Goal: Task Accomplishment & Management: Manage account settings

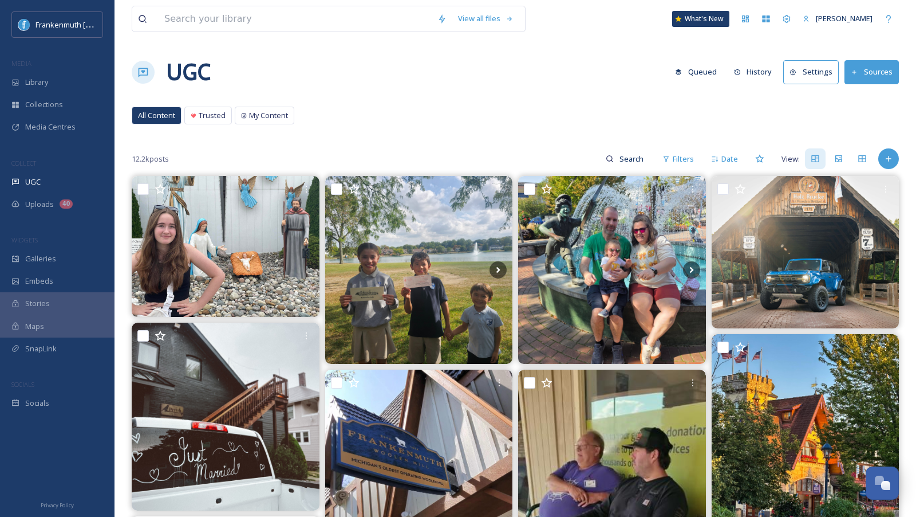
click at [82, 415] on div at bounding box center [57, 452] width 115 height 77
click at [81, 414] on div at bounding box center [57, 452] width 115 height 77
click at [77, 401] on div "Socials" at bounding box center [57, 403] width 115 height 22
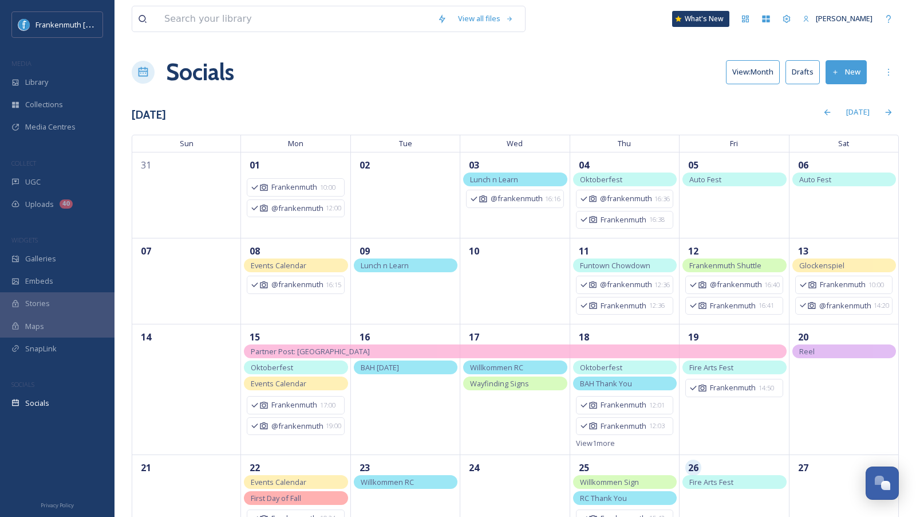
scroll to position [133, 0]
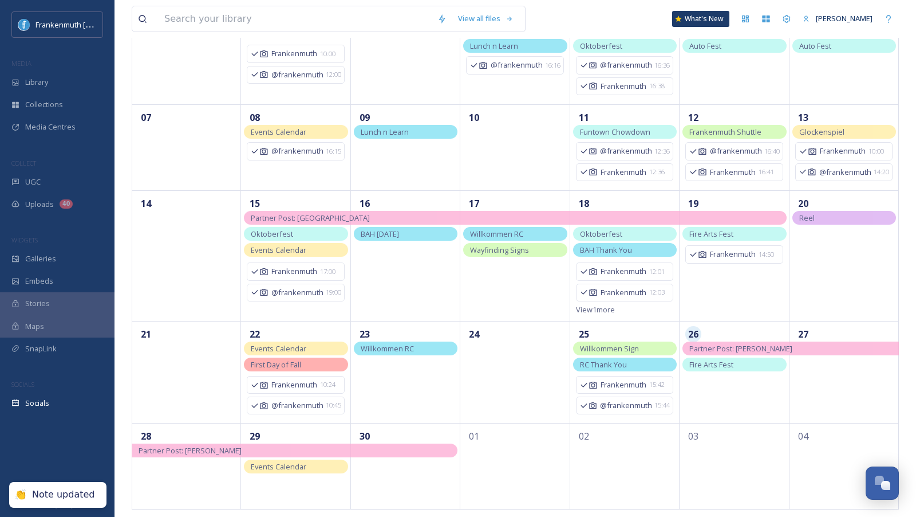
click at [399, 446] on div "Partner Post: [PERSON_NAME]" at bounding box center [295, 450] width 326 height 14
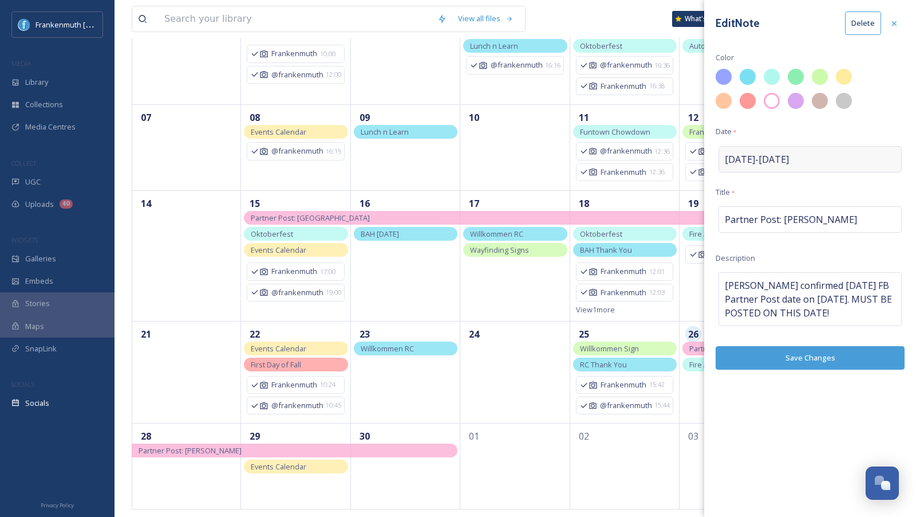
click at [829, 163] on div "[DATE] - [DATE]" at bounding box center [810, 159] width 183 height 26
select select "8"
select select "2025"
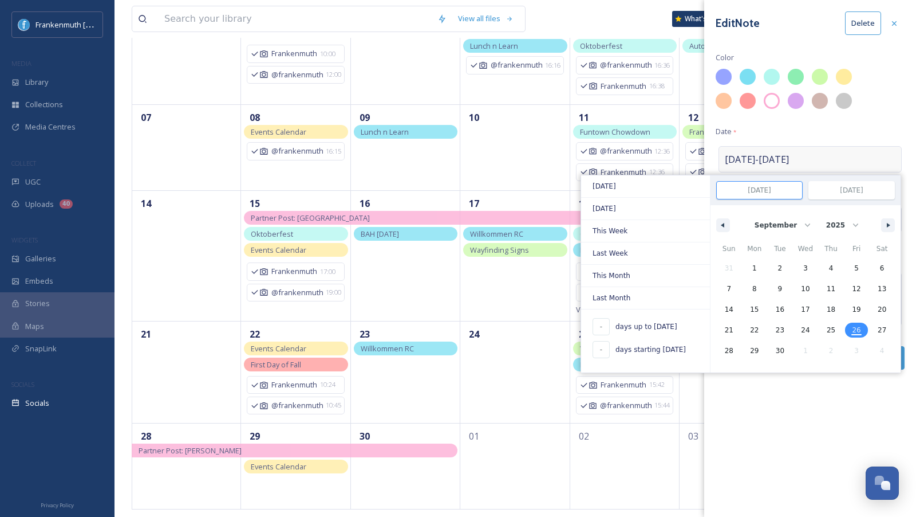
click at [858, 327] on span "26" at bounding box center [856, 330] width 9 height 21
click at [752, 350] on span "29" at bounding box center [754, 350] width 9 height 21
type input "[DATE]"
click at [797, 430] on div "Edit Note Delete Color Date * [DATE] - [DATE] [DATE] [DATE] This Week Last Week…" at bounding box center [810, 258] width 212 height 517
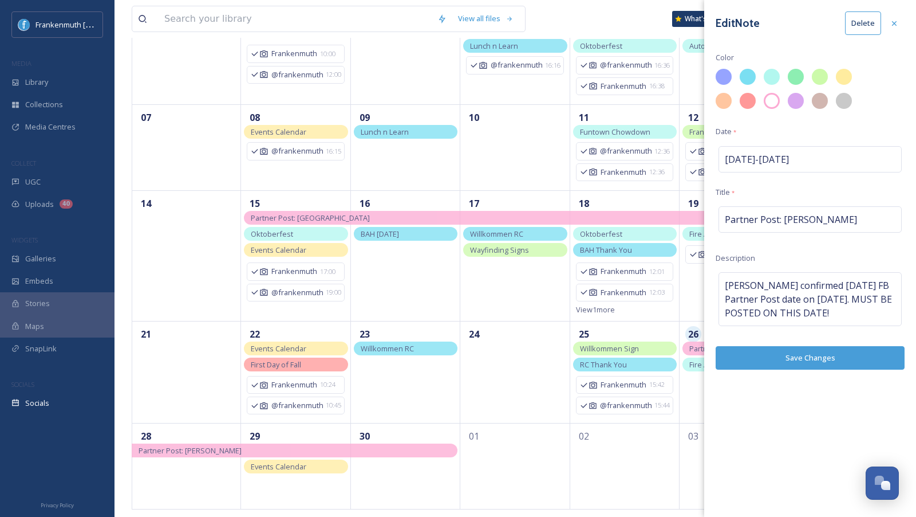
click at [813, 353] on button "Save Changes" at bounding box center [810, 357] width 189 height 23
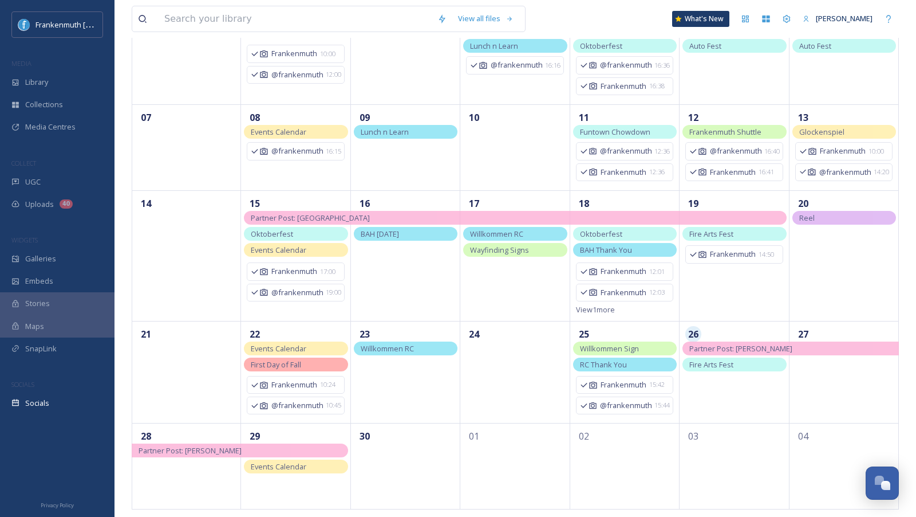
click at [731, 345] on span "Partner Post: [PERSON_NAME]" at bounding box center [740, 348] width 103 height 10
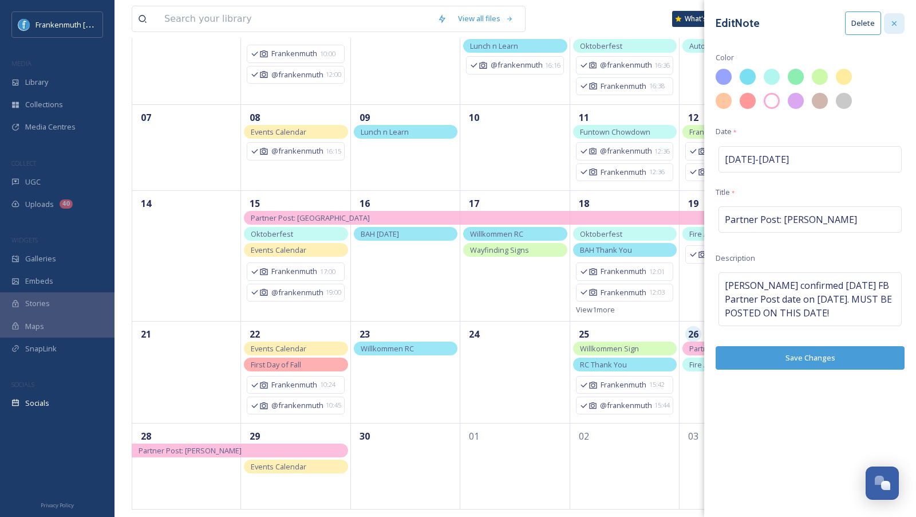
click at [896, 26] on icon at bounding box center [894, 23] width 9 height 9
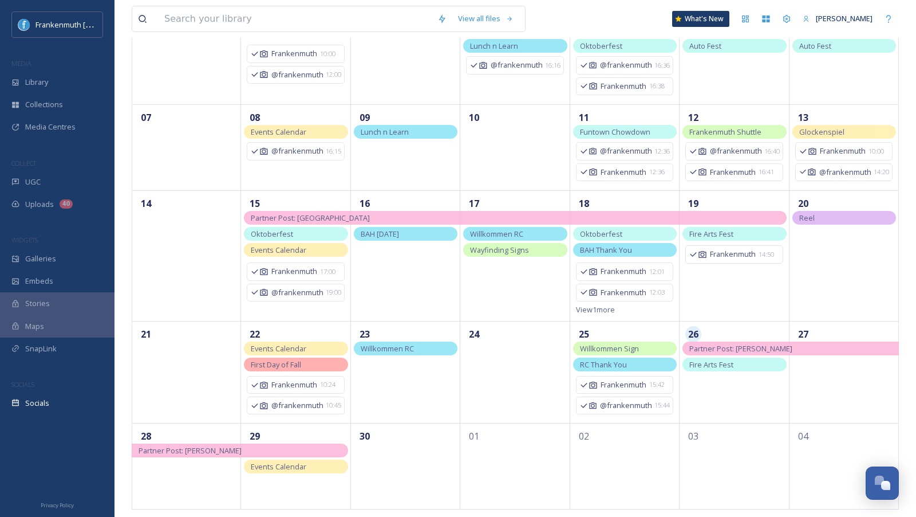
click at [773, 348] on span "Partner Post: [PERSON_NAME]" at bounding box center [740, 348] width 103 height 10
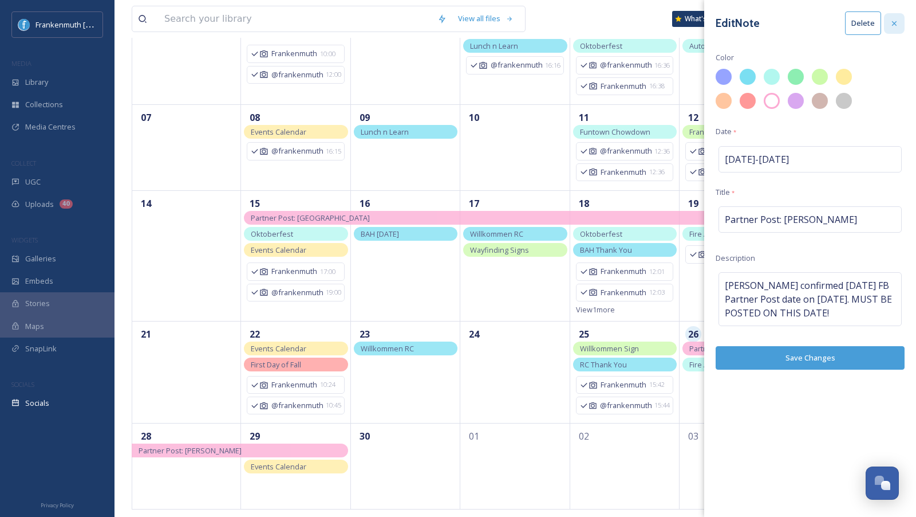
click at [893, 20] on icon at bounding box center [894, 23] width 9 height 9
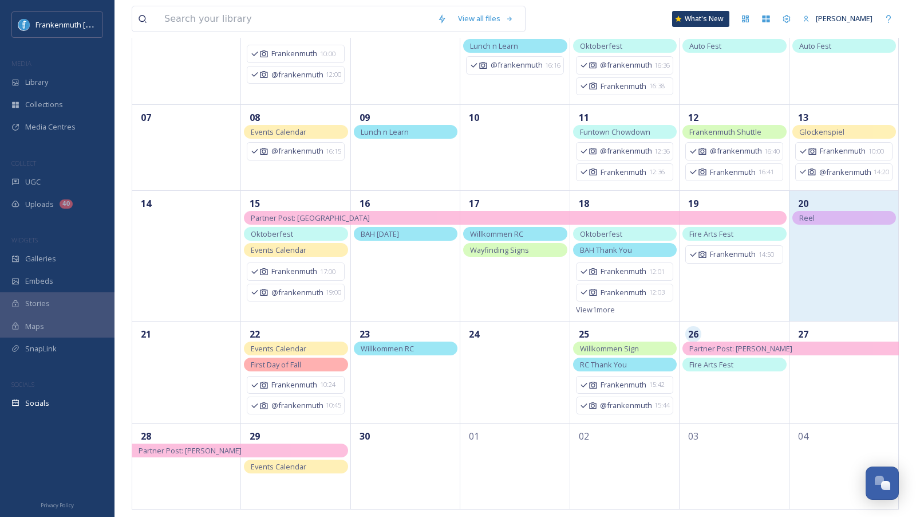
scroll to position [0, 0]
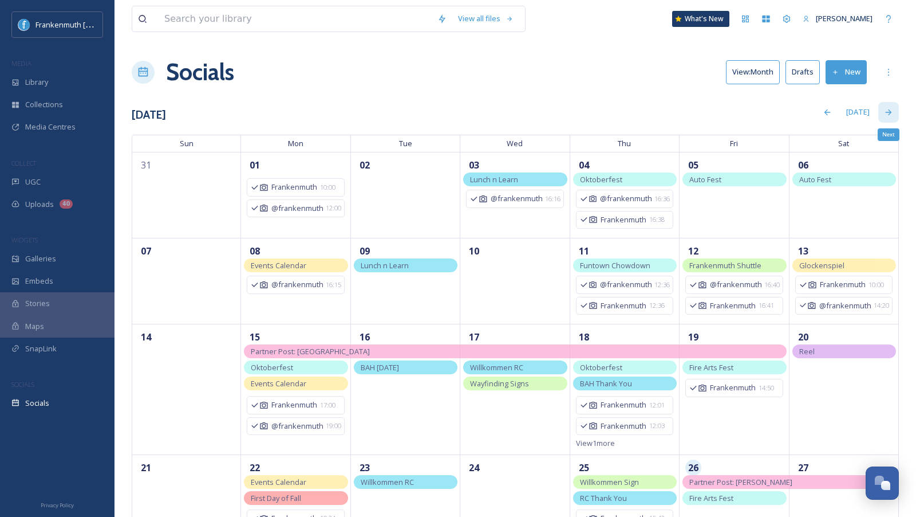
click at [886, 111] on icon at bounding box center [888, 112] width 9 height 9
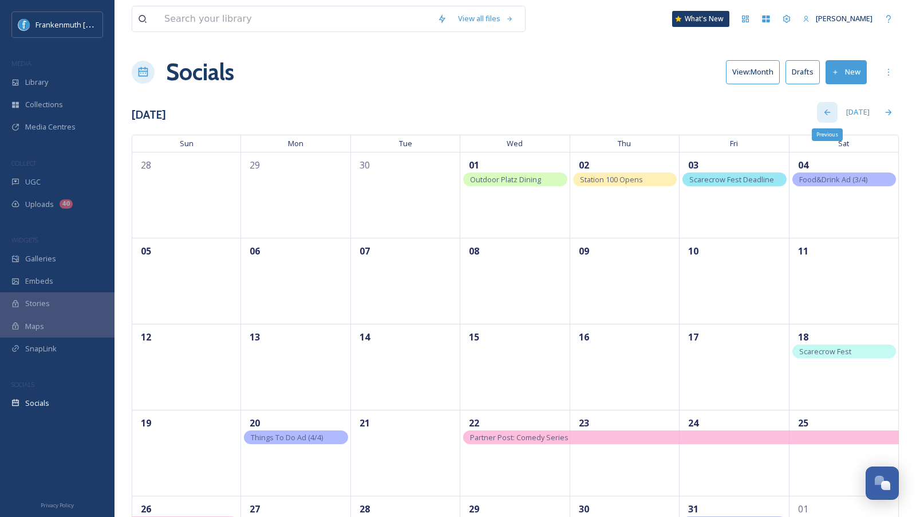
click at [821, 107] on div "Previous" at bounding box center [827, 112] width 21 height 21
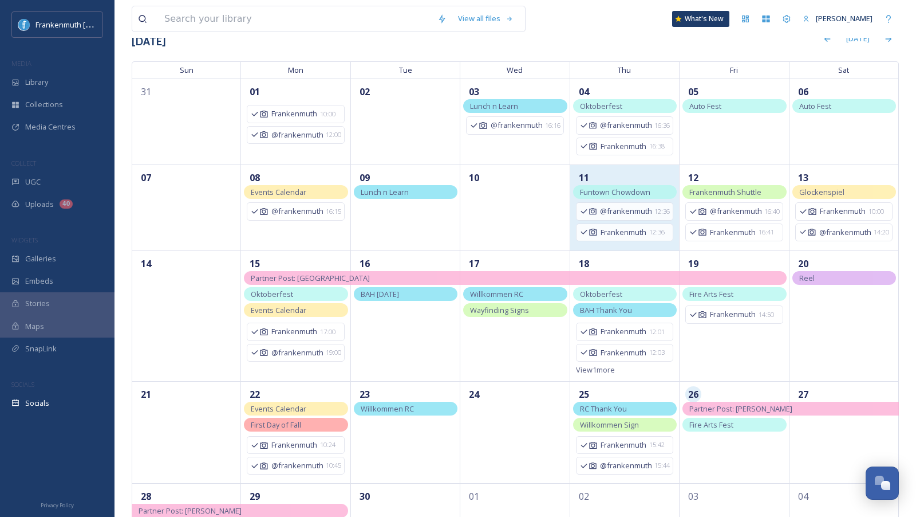
scroll to position [104, 0]
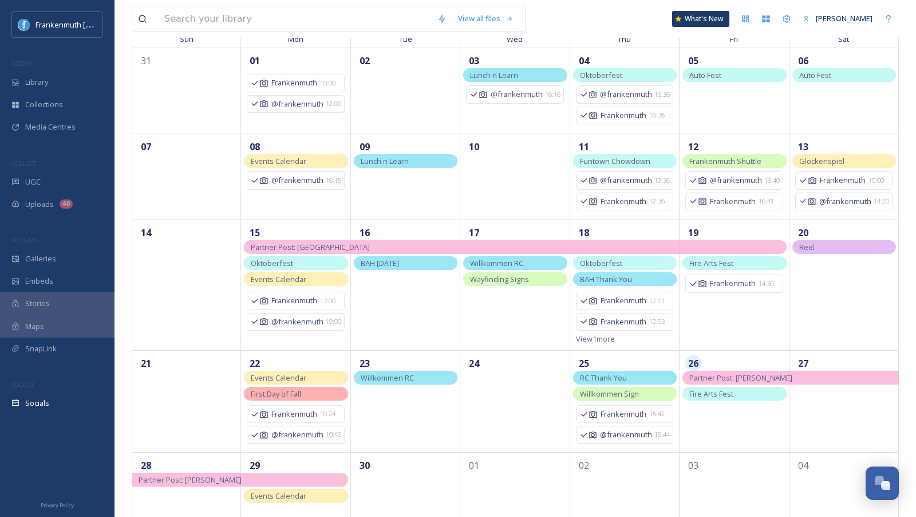
click at [763, 381] on div "Partner Post: [PERSON_NAME]" at bounding box center [791, 378] width 216 height 14
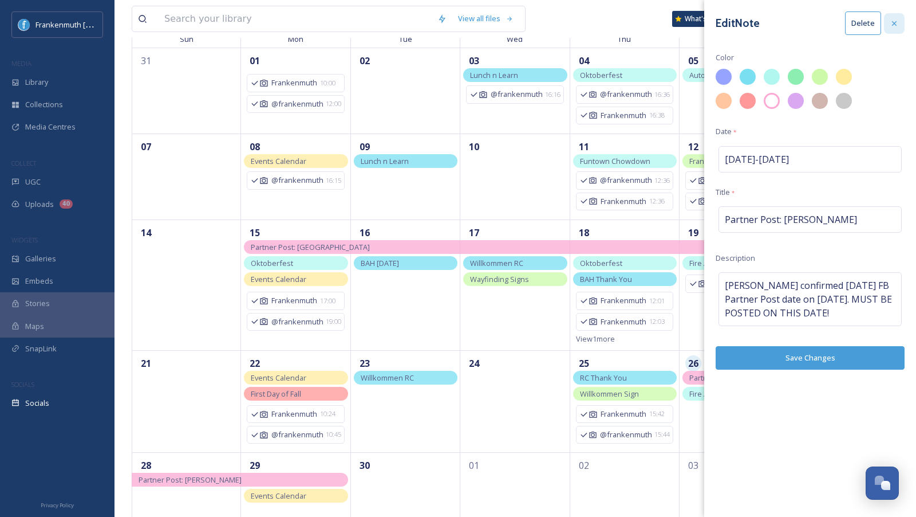
click at [889, 30] on div at bounding box center [894, 23] width 21 height 21
